Goal: Information Seeking & Learning: Learn about a topic

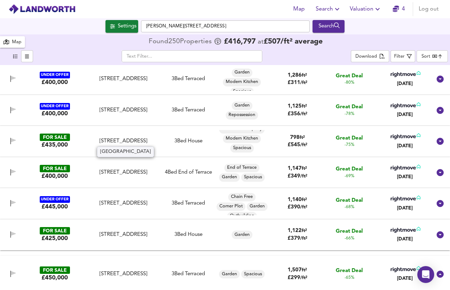
click at [132, 144] on div "Wick Road, London, E9 5AE" at bounding box center [123, 141] width 71 height 7
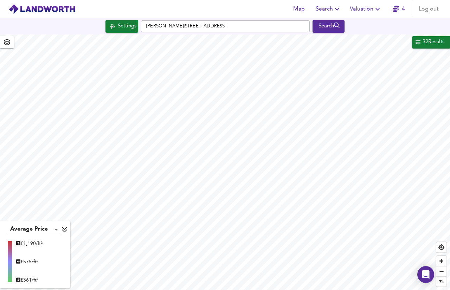
type input "402"
type input "200000000"
checkbox input "true"
click at [423, 46] on div "32 Results" at bounding box center [433, 42] width 23 height 9
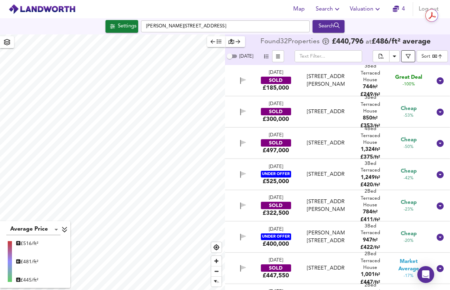
click at [407, 61] on button "button" at bounding box center [408, 56] width 14 height 12
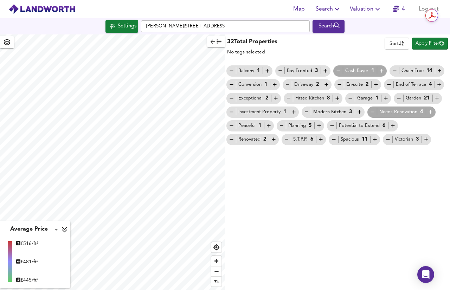
click at [220, 40] on icon "button" at bounding box center [219, 41] width 5 height 5
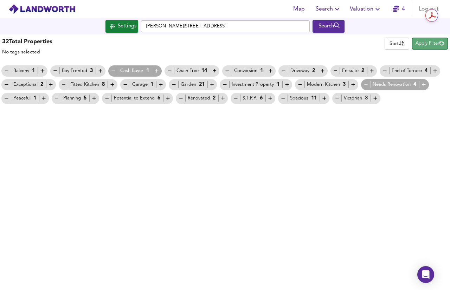
click at [434, 45] on span "Apply Filter" at bounding box center [430, 44] width 29 height 8
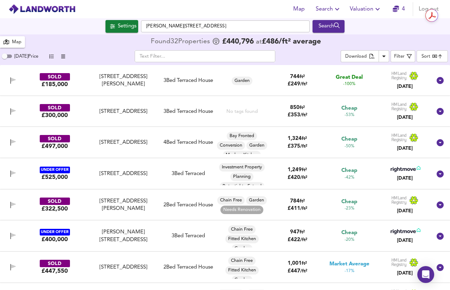
click at [18, 57] on span "Today Price" at bounding box center [26, 56] width 24 height 5
click at [17, 57] on input "Today Price" at bounding box center [4, 56] width 25 height 8
checkbox input "true"
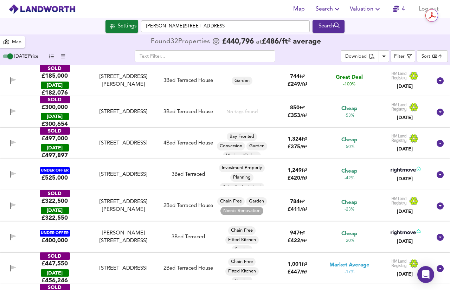
click at [49, 56] on icon "button" at bounding box center [51, 56] width 5 height 5
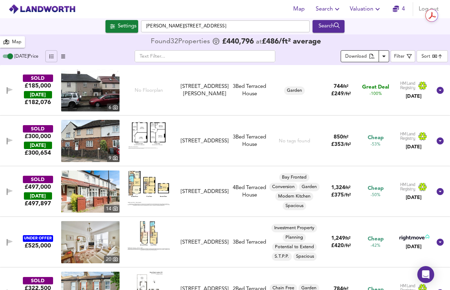
click at [383, 55] on icon "Download Results" at bounding box center [384, 56] width 8 height 8
click at [431, 52] on body "Map Search Valuation 4 Log out Settings Carson Road, London E16 4BG Search 32 R…" at bounding box center [225, 145] width 450 height 290
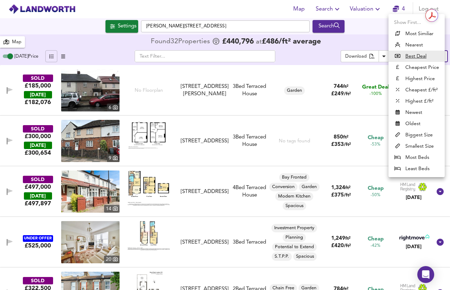
click at [431, 52] on li "Best Deal" at bounding box center [417, 56] width 56 height 11
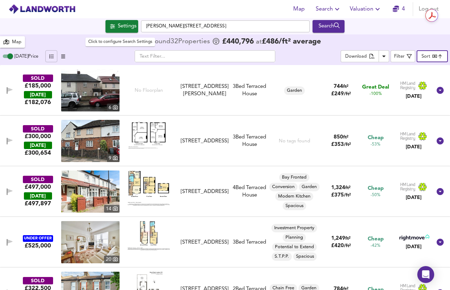
click at [118, 27] on div "Settings" at bounding box center [127, 26] width 19 height 9
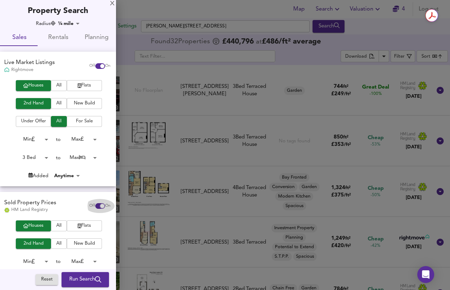
click at [94, 205] on input "checkbox" at bounding box center [102, 206] width 17 height 6
checkbox input "false"
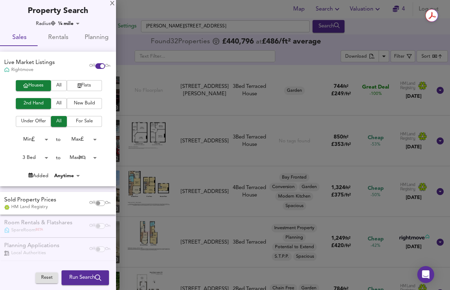
click at [84, 281] on span "Run Search" at bounding box center [85, 277] width 32 height 9
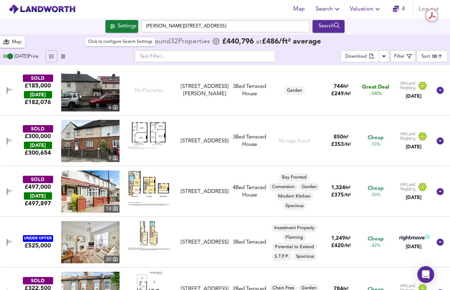
click at [123, 23] on div "Settings" at bounding box center [127, 26] width 19 height 9
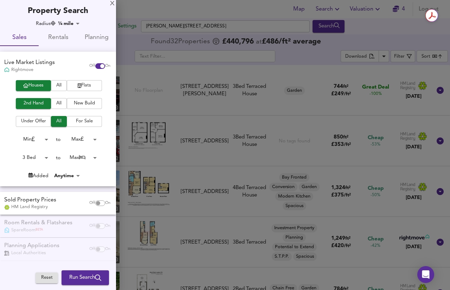
click at [87, 144] on body "Map Search Valuation 4 Log out Settings Carson Road, London E16 4BG Search 32 R…" at bounding box center [225, 145] width 450 height 290
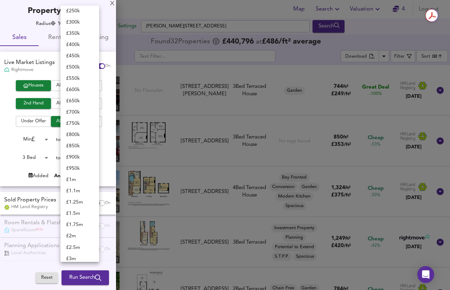
scroll to position [127, 0]
click at [81, 54] on li "£ 450k" at bounding box center [80, 56] width 39 height 11
type input "450000"
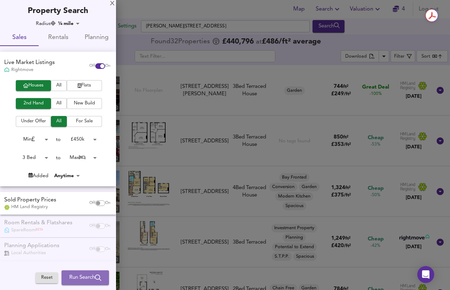
click at [83, 279] on span "Run Search" at bounding box center [85, 277] width 32 height 9
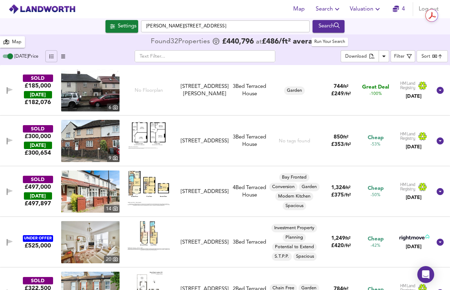
click at [340, 28] on icon "submit" at bounding box center [337, 26] width 6 height 6
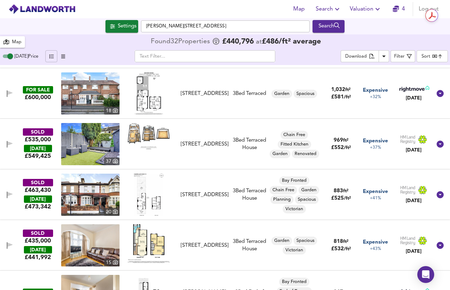
scroll to position [1010, 0]
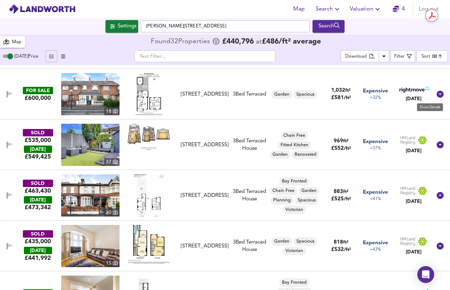
click at [437, 97] on icon at bounding box center [440, 94] width 7 height 7
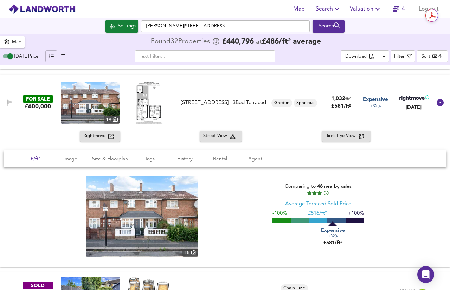
click at [181, 242] on img at bounding box center [142, 216] width 112 height 81
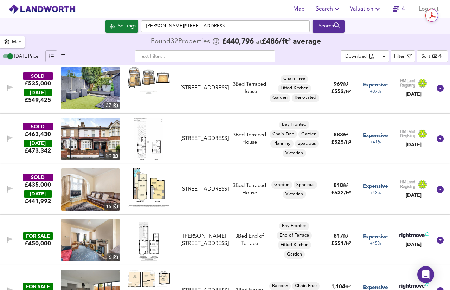
scroll to position [1220, 0]
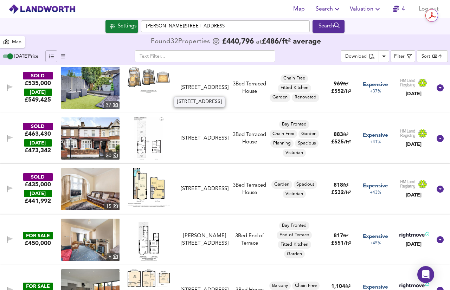
click at [183, 90] on div "30 Tinto Road, E16 4BB" at bounding box center [205, 87] width 48 height 7
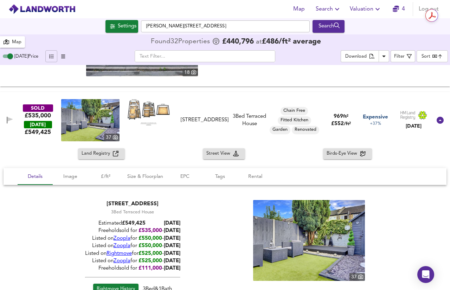
scroll to position [1190, 0]
click at [312, 246] on img at bounding box center [309, 240] width 112 height 81
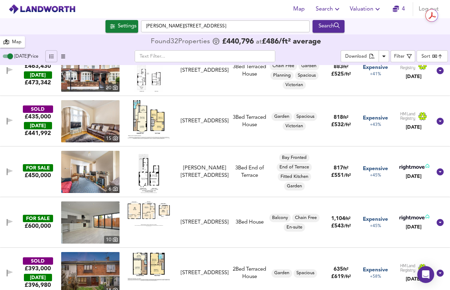
scroll to position [1486, 0]
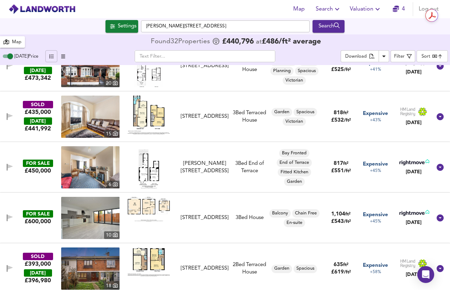
click at [169, 113] on img at bounding box center [149, 115] width 42 height 39
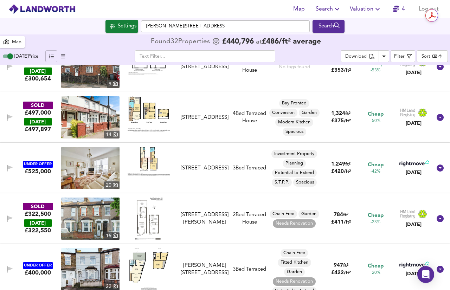
scroll to position [75, 0]
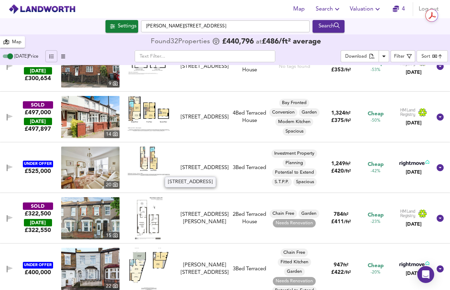
click at [204, 172] on div "Alexandra Street, London, E16 4DJ" at bounding box center [205, 167] width 48 height 7
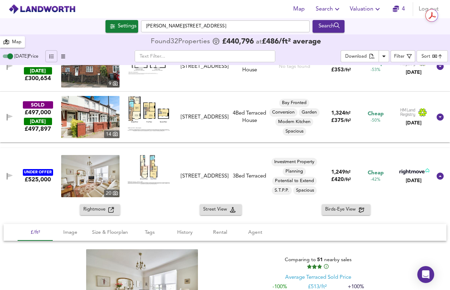
click at [109, 208] on icon "button" at bounding box center [111, 210] width 6 height 6
